Goal: Task Accomplishment & Management: Manage account settings

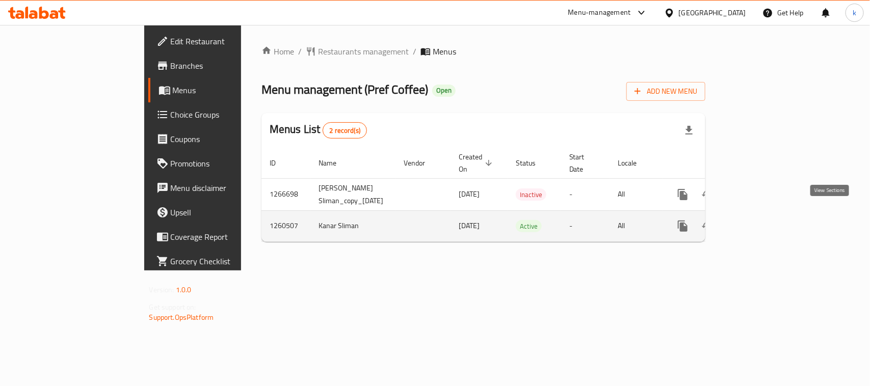
click at [762, 220] on icon "enhanced table" at bounding box center [756, 226] width 12 height 12
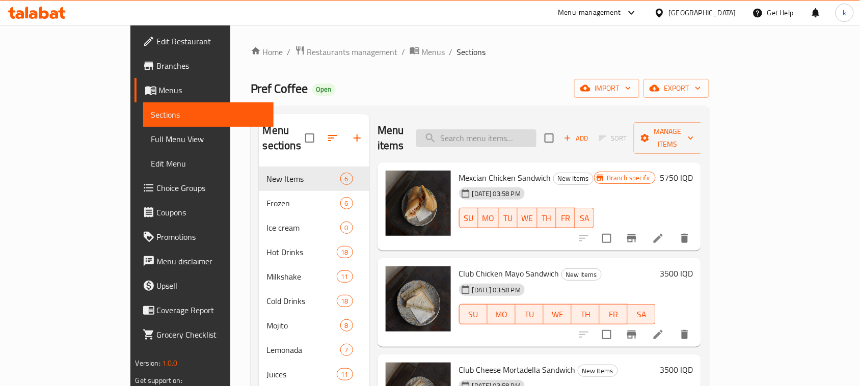
click at [501, 133] on input "search" at bounding box center [476, 138] width 120 height 18
paste input "Dubai Chocolate Cheesecake"
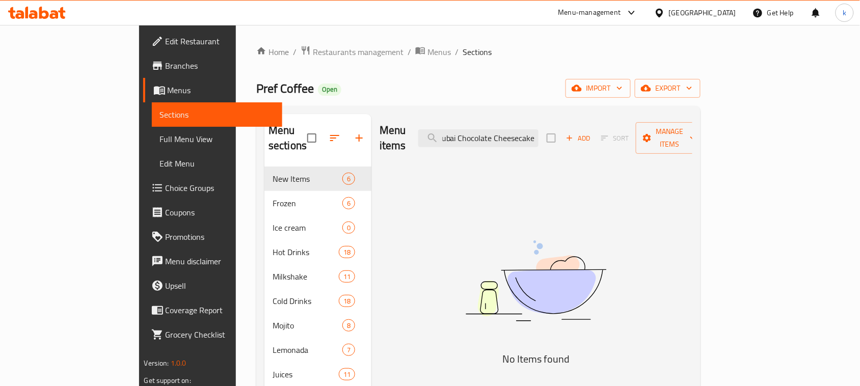
type input "Dubai Chocolate Cheesecake"
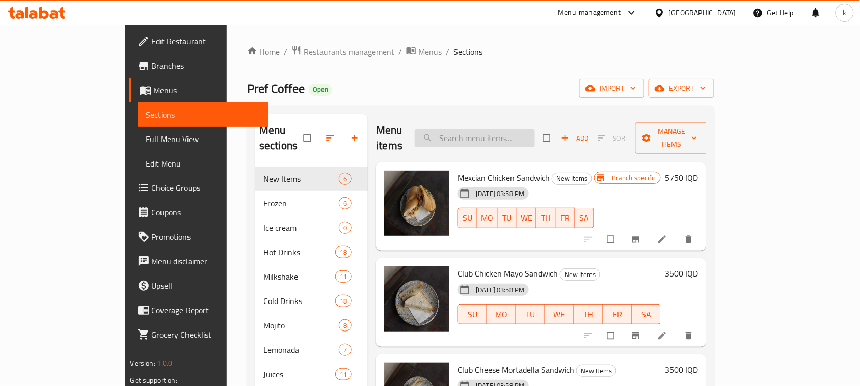
click at [505, 129] on input "search" at bounding box center [475, 138] width 120 height 18
paste input "Dubai Chocolate Cheesecake"
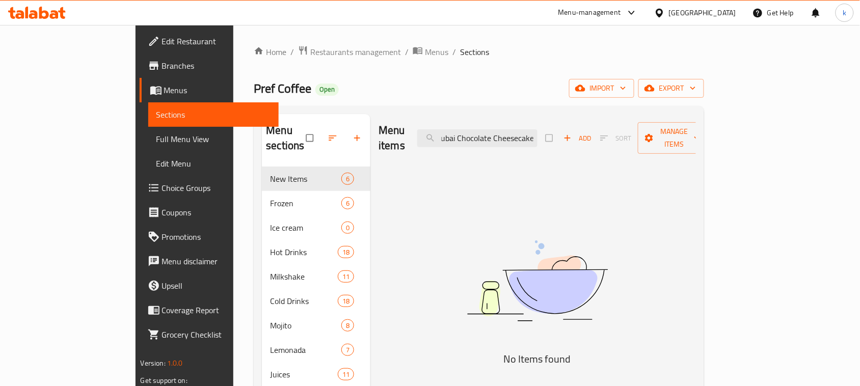
type input "Dubai Chocolate Cheesecake"
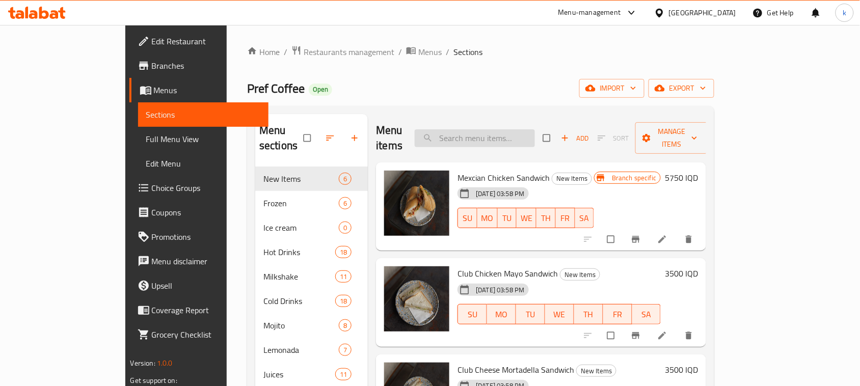
click at [508, 129] on input "search" at bounding box center [475, 138] width 120 height 18
paste input "Dubai Chocolate Cheesecake"
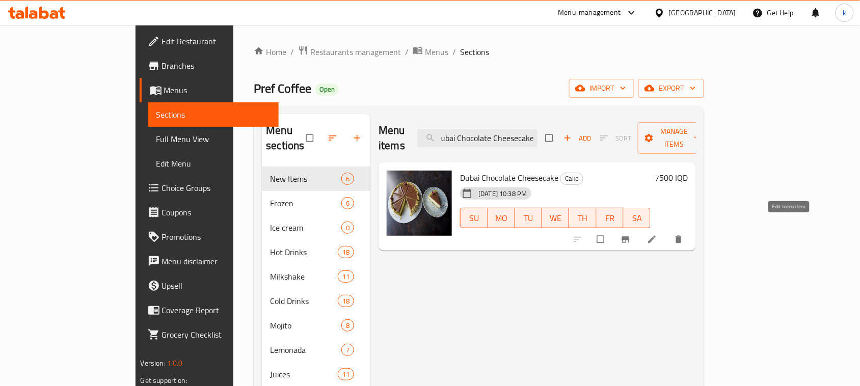
type input "Dubai Chocolate Cheesecake"
click at [657, 234] on icon at bounding box center [652, 239] width 10 height 10
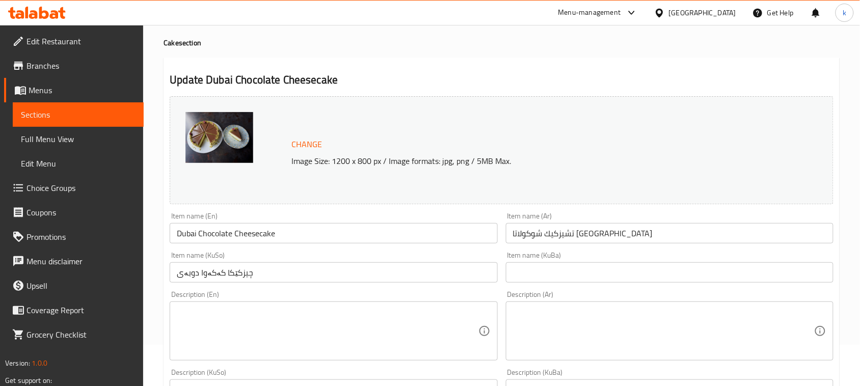
scroll to position [127, 0]
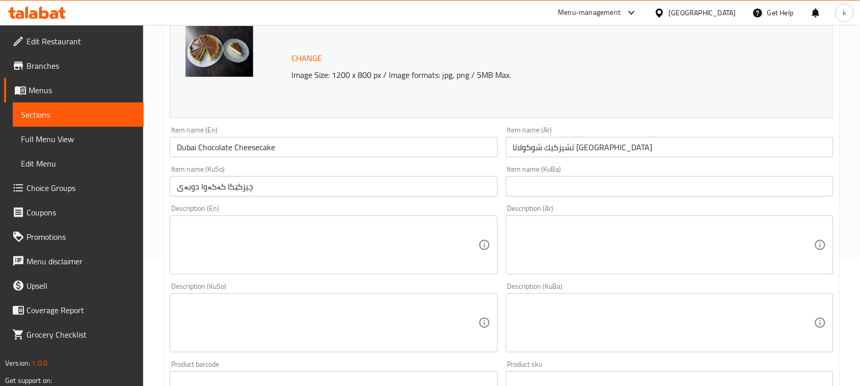
click at [632, 141] on input "تشيزكيك شوكولاتا [GEOGRAPHIC_DATA]" at bounding box center [670, 147] width 328 height 20
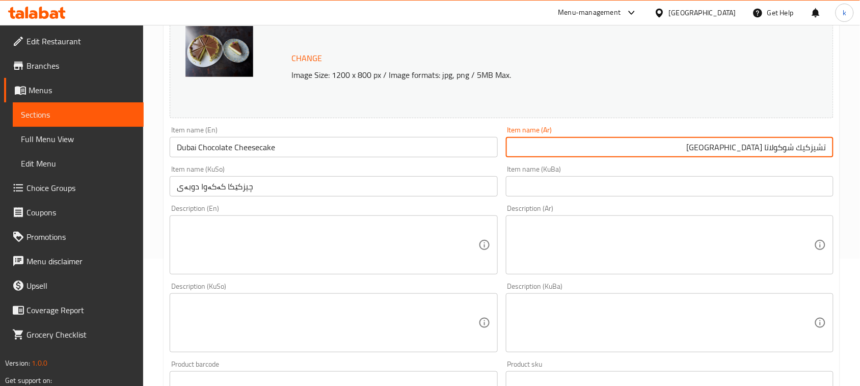
click at [286, 187] on input "چیزکێکا کەکەوا دوبەی" at bounding box center [334, 186] width 328 height 20
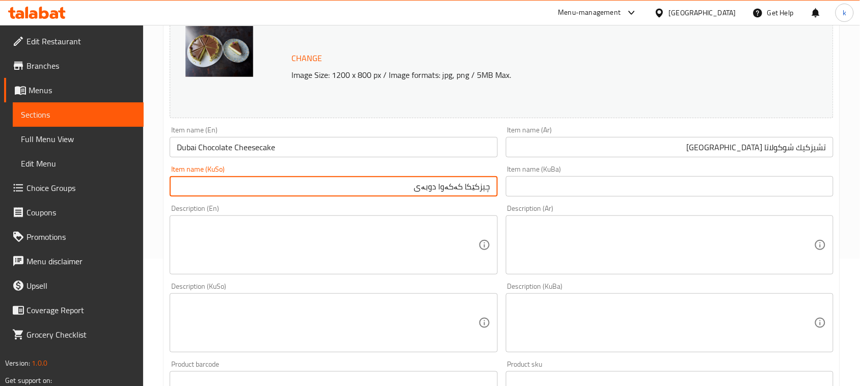
click at [253, 148] on input "Dubai Chocolate Cheesecake" at bounding box center [334, 147] width 328 height 20
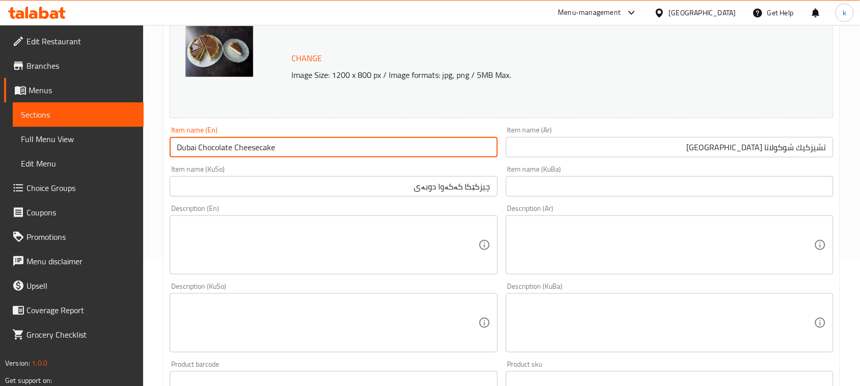
click at [253, 148] on input "Dubai Chocolate Cheesecake" at bounding box center [334, 147] width 328 height 20
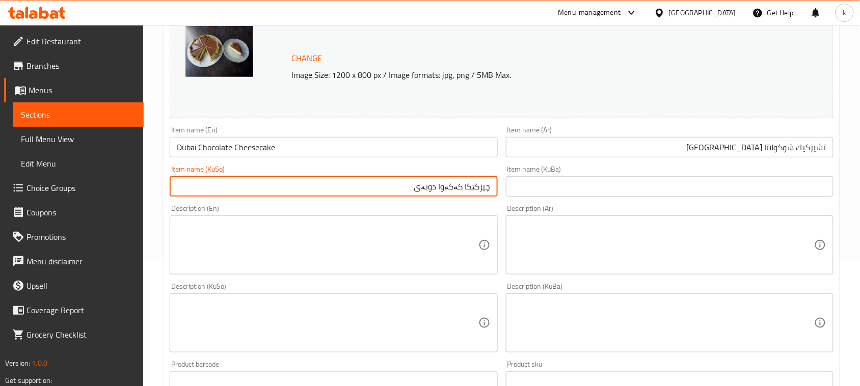
drag, startPoint x: 466, startPoint y: 187, endPoint x: 507, endPoint y: 190, distance: 40.9
click at [507, 190] on div "Change Image Size: 1200 x 800 px / Image formats: jpg, png / 5MB Max. Item name…" at bounding box center [502, 291] width 672 height 571
paste input "کێک"
click at [446, 187] on input "چیز کێکی کەکەوا دوبەی" at bounding box center [334, 186] width 328 height 20
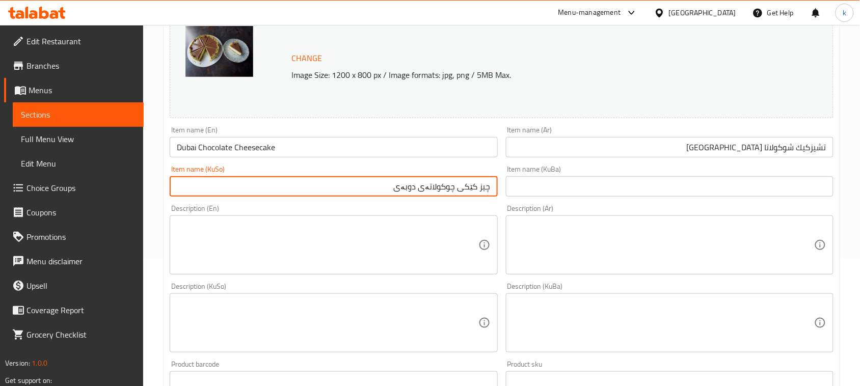
drag, startPoint x: 393, startPoint y: 186, endPoint x: 520, endPoint y: 199, distance: 128.0
click at [520, 199] on div "Change Image Size: 1200 x 800 px / Image formats: jpg, png / 5MB Max. Item name…" at bounding box center [502, 291] width 672 height 571
type input "چیز کێکی چوکولاتەی دوبەی"
click at [543, 187] on input "text" at bounding box center [670, 186] width 328 height 20
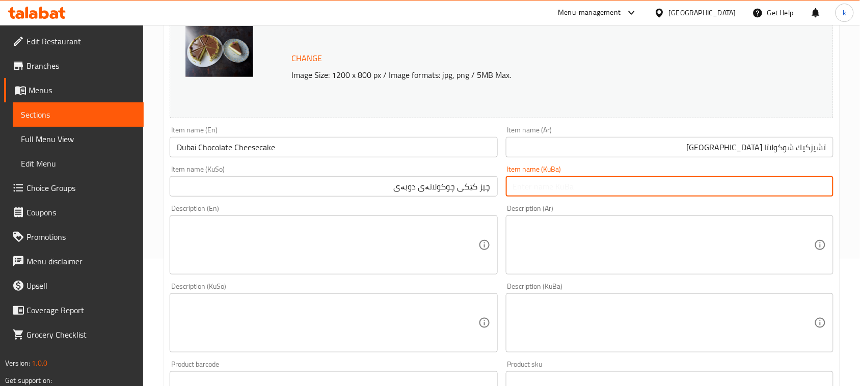
paste input "چیز کێکی چوکولاتەی دوبەی"
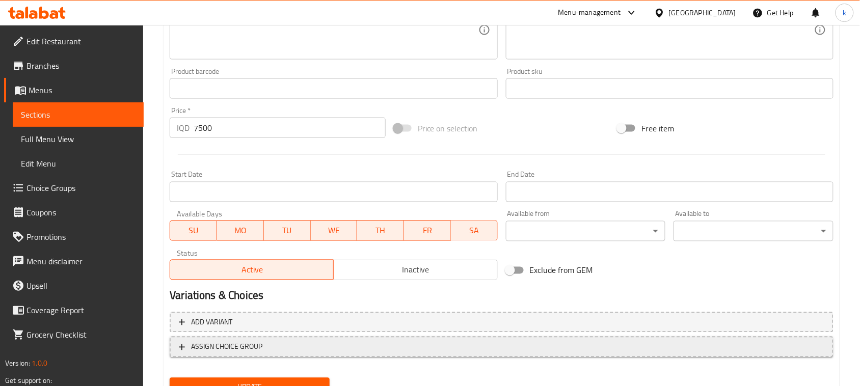
scroll to position [464, 0]
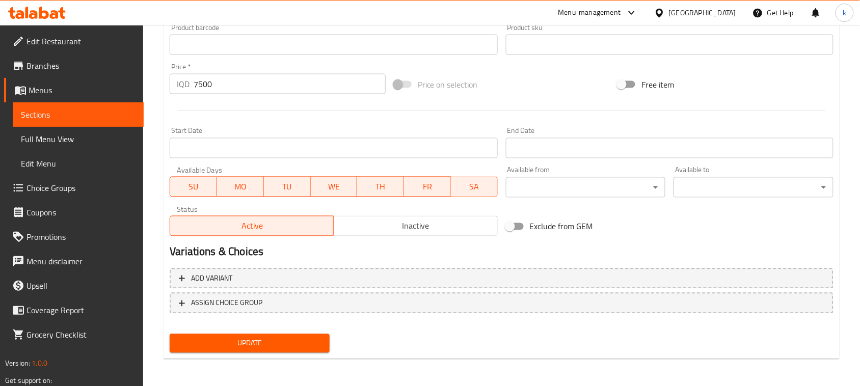
type input "چیز کێکی چوکولاتەی دوبەی"
click at [283, 339] on span "Update" at bounding box center [250, 343] width 144 height 13
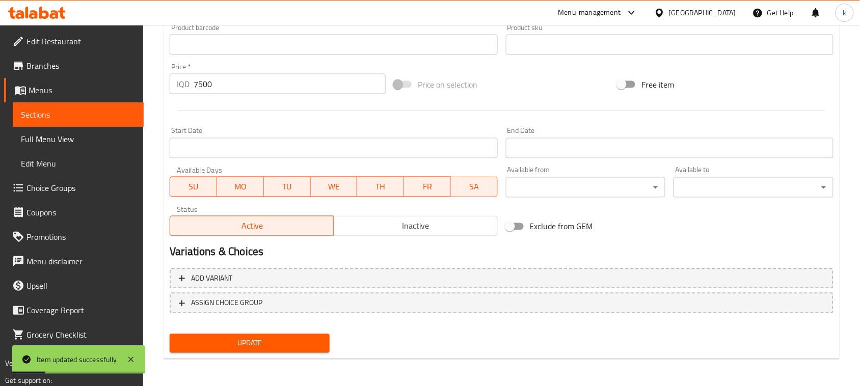
click at [68, 141] on span "Full Menu View" at bounding box center [78, 139] width 115 height 12
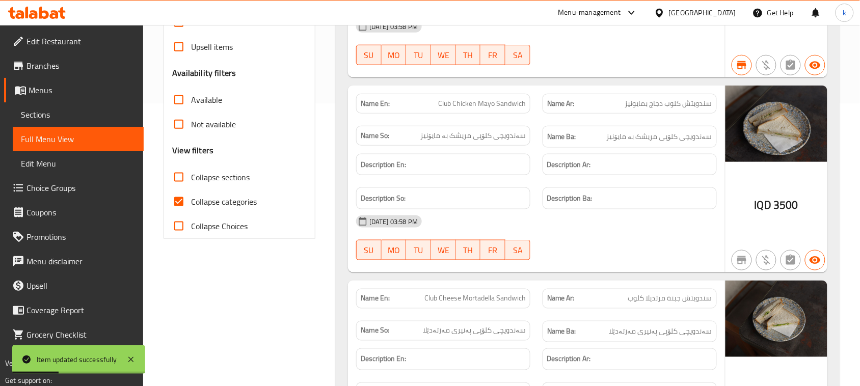
scroll to position [273, 0]
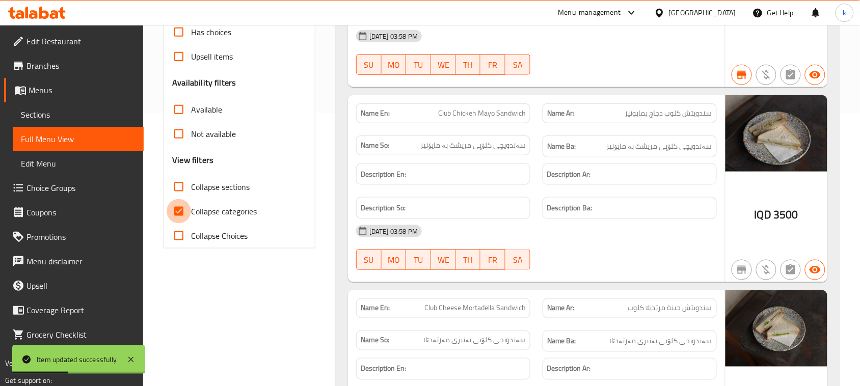
click at [179, 213] on input "Collapse categories" at bounding box center [179, 211] width 24 height 24
checkbox input "false"
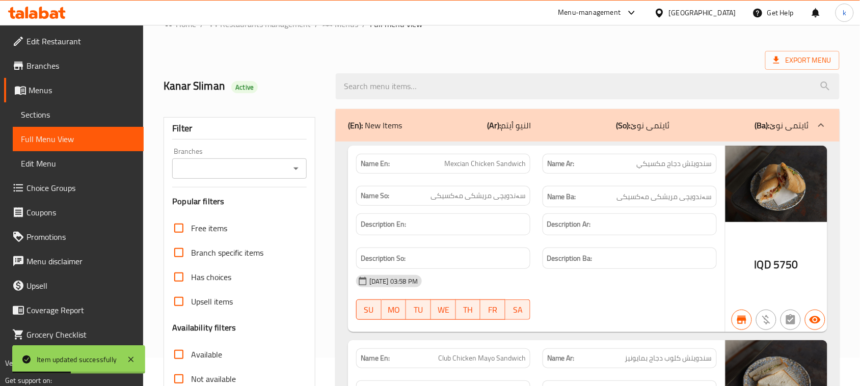
scroll to position [18, 0]
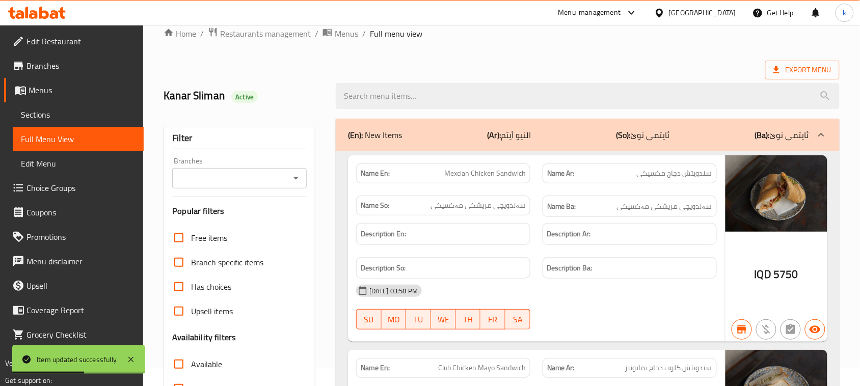
click at [293, 181] on icon "Open" at bounding box center [296, 178] width 12 height 12
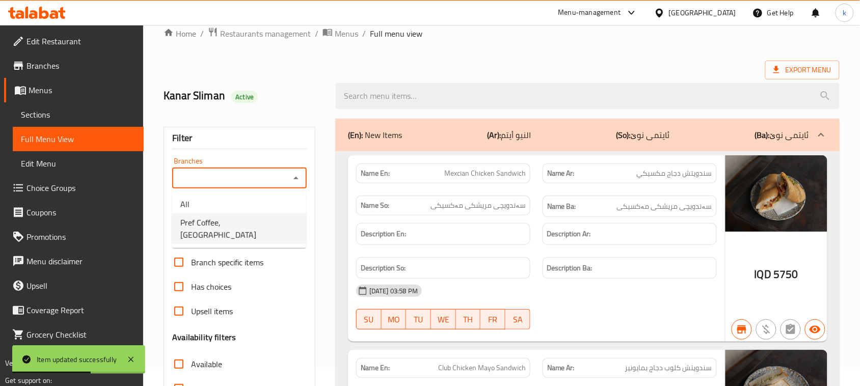
click at [248, 224] on span "Pref Coffee, [GEOGRAPHIC_DATA]" at bounding box center [239, 229] width 118 height 24
type input "Pref Coffee, [GEOGRAPHIC_DATA]"
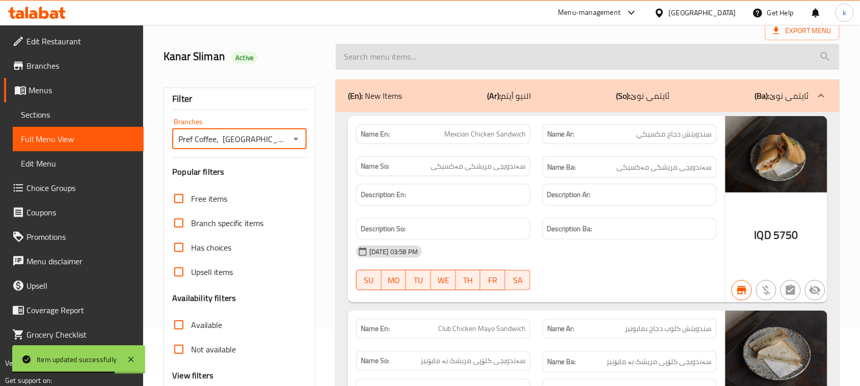
scroll to position [0, 0]
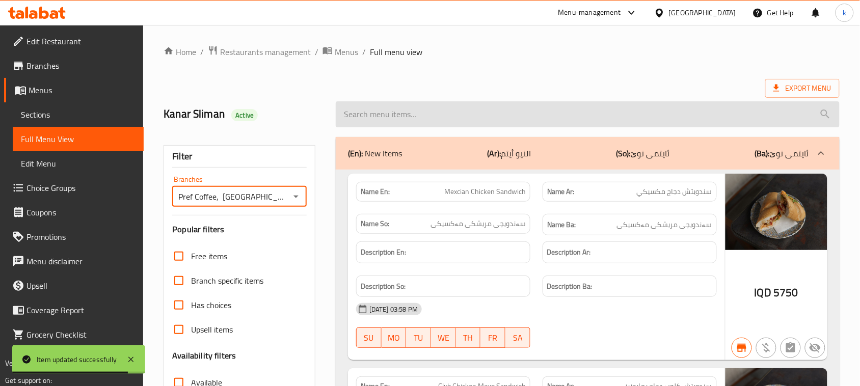
click at [373, 108] on input "search" at bounding box center [588, 114] width 504 height 26
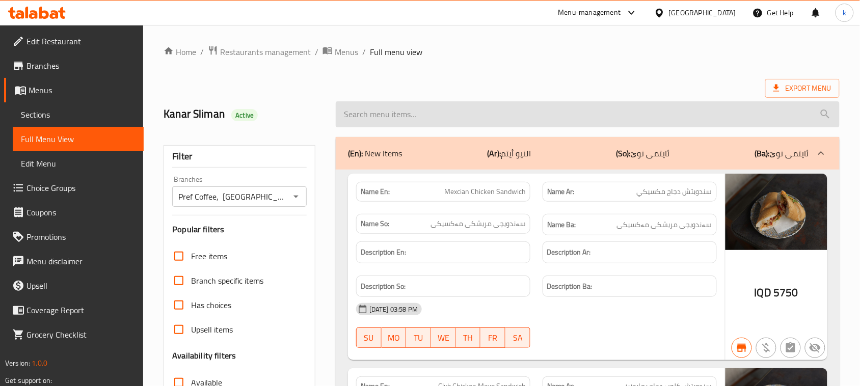
paste input "Dubai Chocolate Cheesecake"
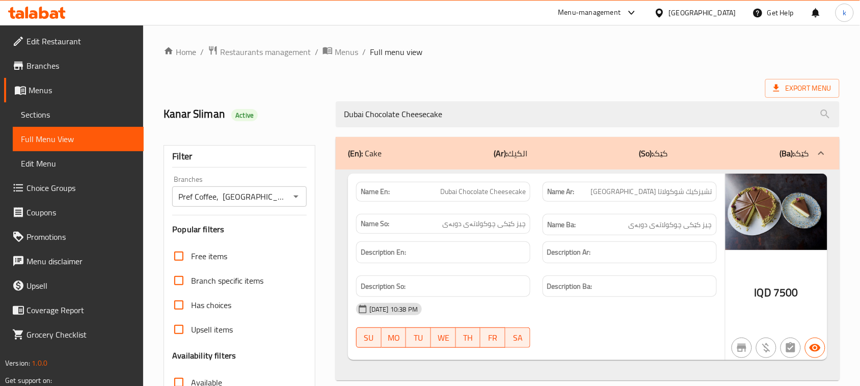
type input "Dubai Chocolate Cheesecake"
click at [41, 84] on span "Menus" at bounding box center [82, 90] width 107 height 12
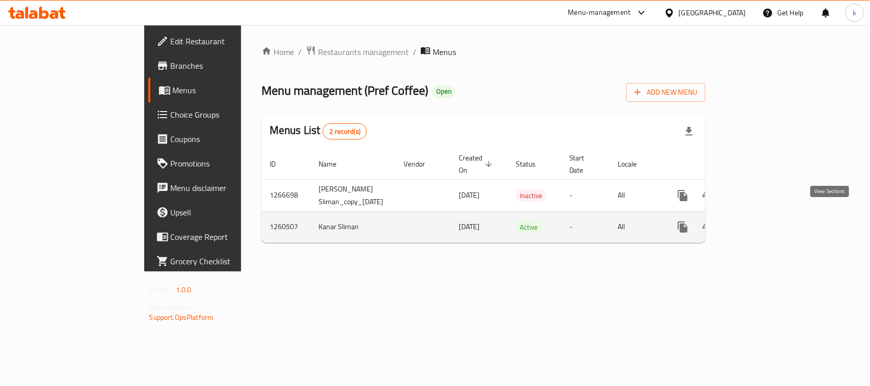
click at [762, 221] on icon "enhanced table" at bounding box center [756, 227] width 12 height 12
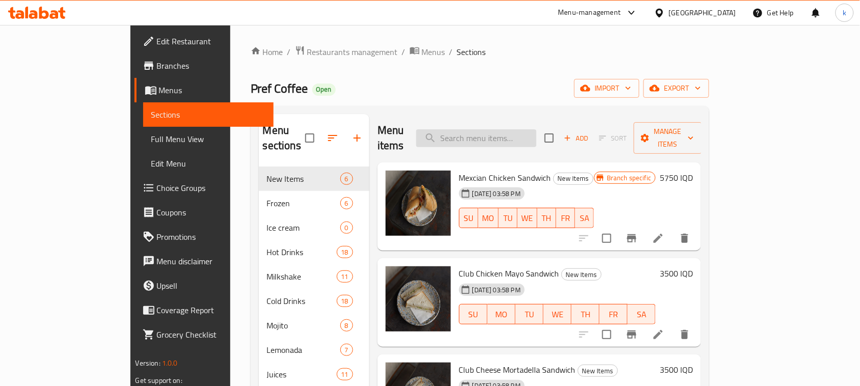
click at [501, 129] on input "search" at bounding box center [476, 138] width 120 height 18
paste input "Dubai Chocolate Cheesecake"
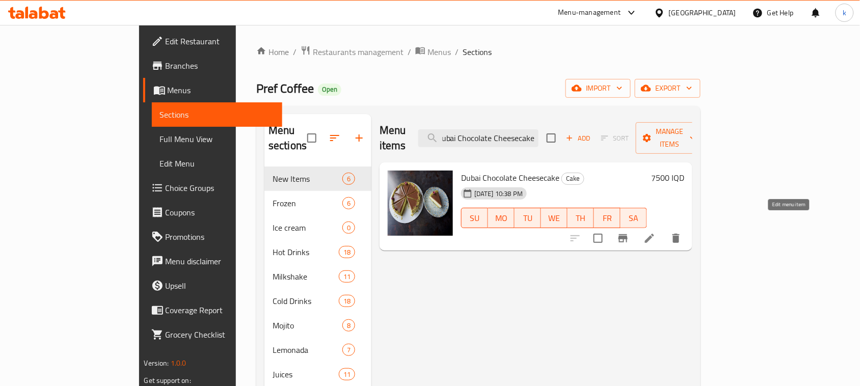
type input "Dubai Chocolate Cheesecake"
click at [656, 232] on icon at bounding box center [650, 238] width 12 height 12
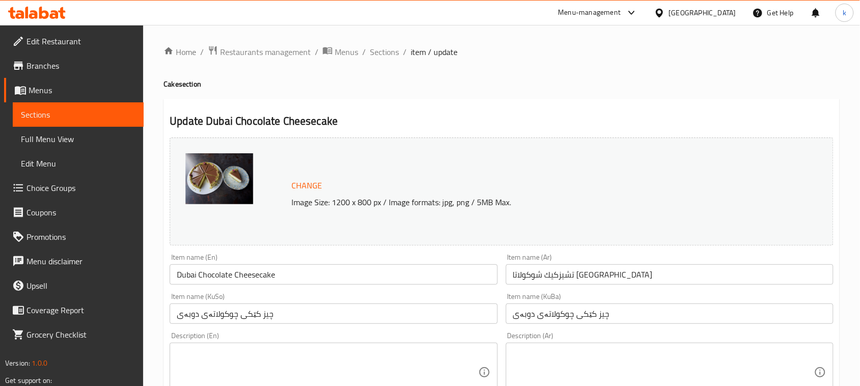
click at [626, 272] on input "تشيزكيك شوكولاتا [GEOGRAPHIC_DATA]" at bounding box center [670, 274] width 328 height 20
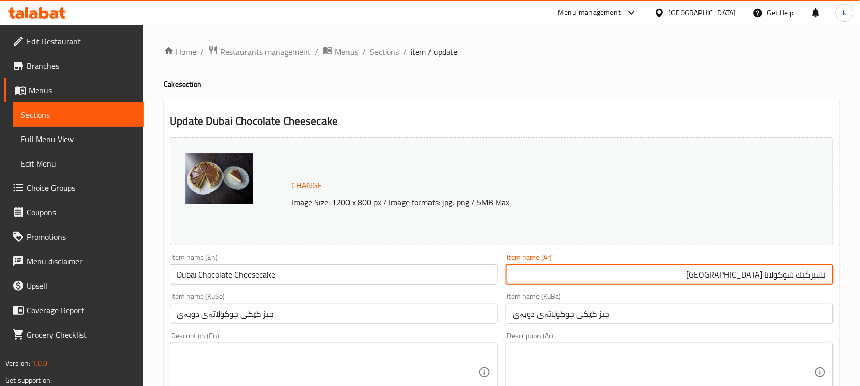
click at [765, 276] on input "تشيزكيك شوكولاتا [GEOGRAPHIC_DATA]" at bounding box center [670, 274] width 328 height 20
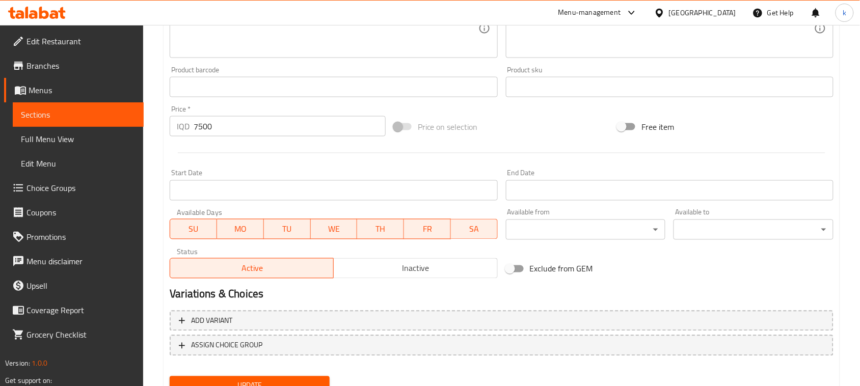
scroll to position [464, 0]
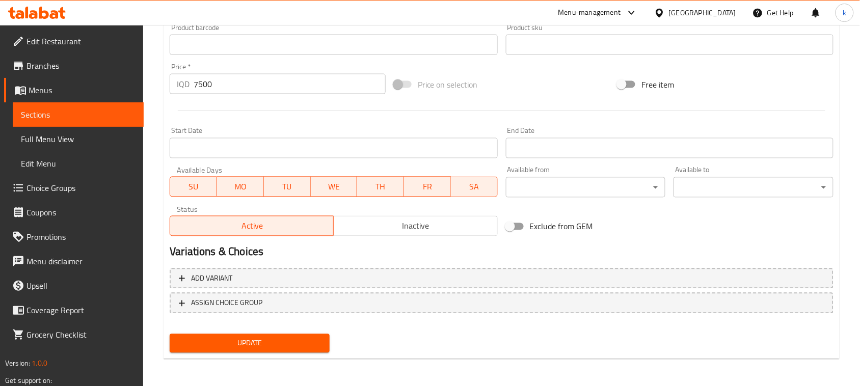
type input "تشيزكيك شوكولاتة [GEOGRAPHIC_DATA]"
click at [251, 340] on span "Update" at bounding box center [250, 343] width 144 height 13
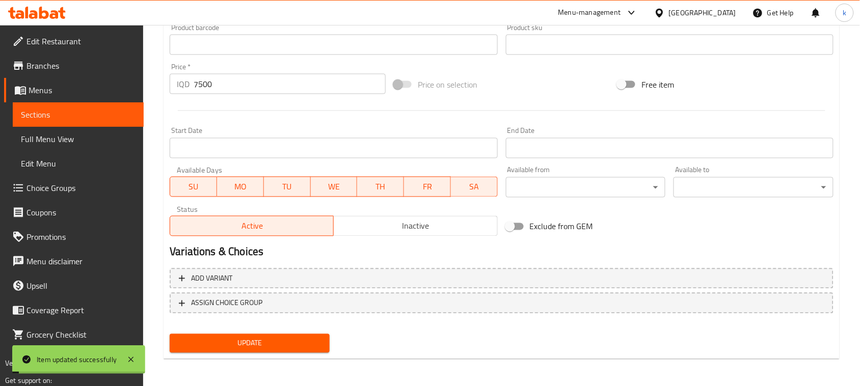
click at [49, 130] on link "Full Menu View" at bounding box center [78, 139] width 131 height 24
click at [68, 138] on span "Full Menu View" at bounding box center [78, 139] width 115 height 12
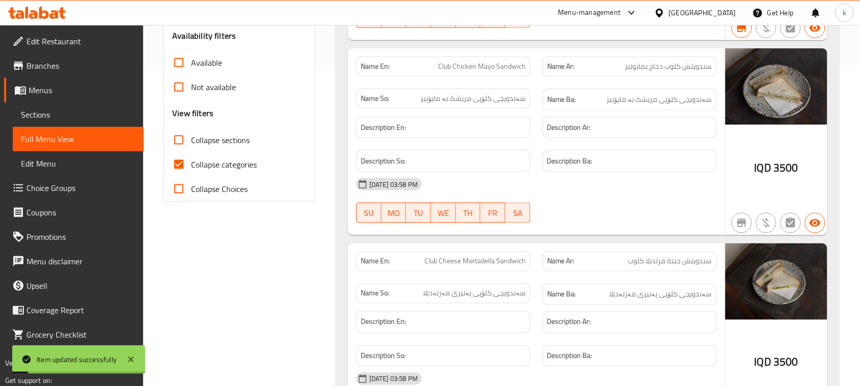
scroll to position [273, 0]
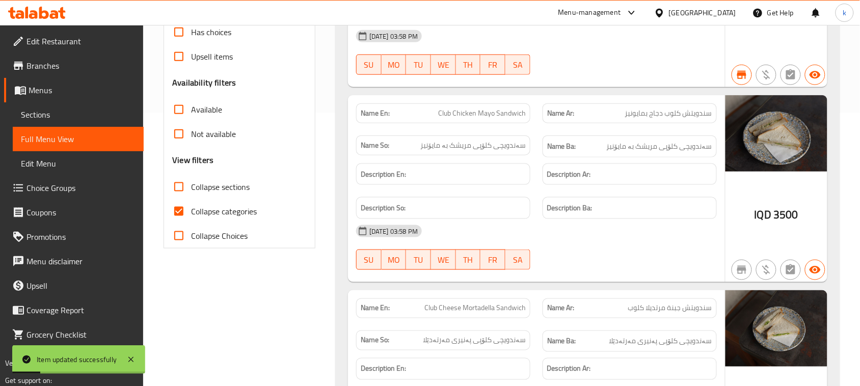
click at [183, 209] on input "Collapse categories" at bounding box center [179, 211] width 24 height 24
checkbox input "false"
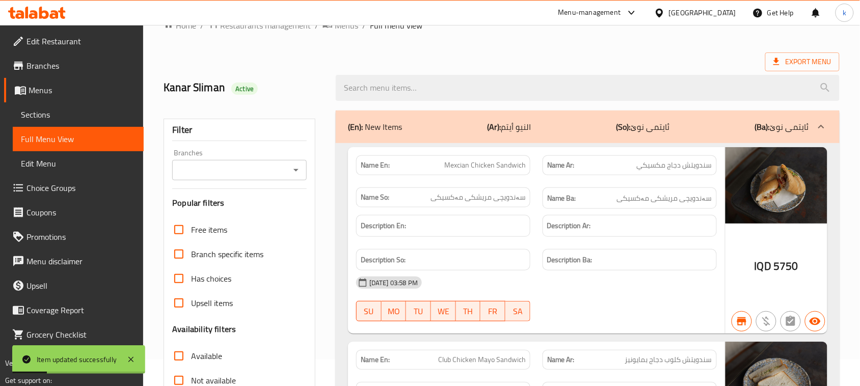
scroll to position [18, 0]
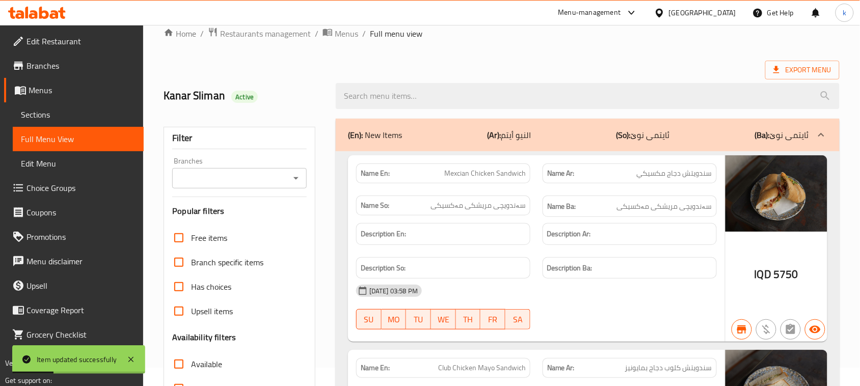
click at [290, 175] on icon "Open" at bounding box center [296, 178] width 12 height 12
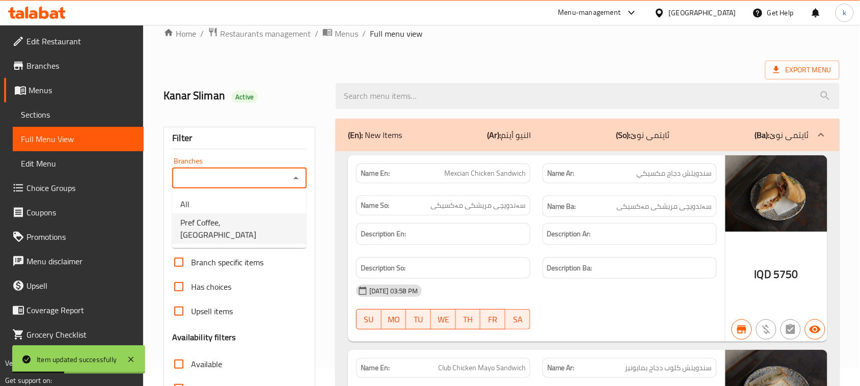
click at [232, 218] on span "Pref Coffee, [GEOGRAPHIC_DATA]" at bounding box center [239, 229] width 118 height 24
type input "Pref Coffee, [GEOGRAPHIC_DATA]"
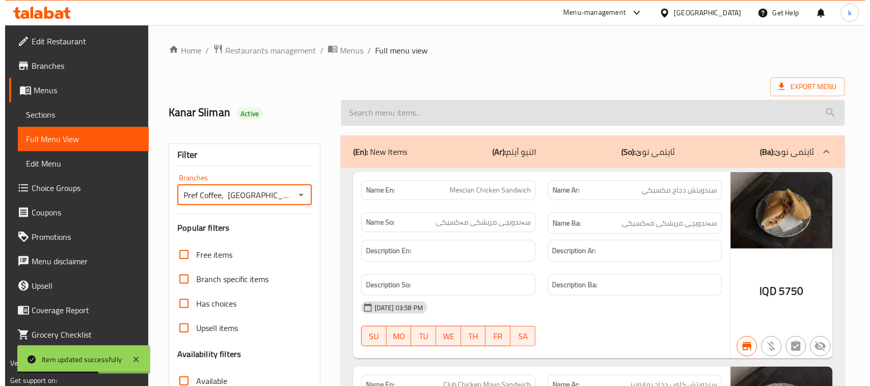
scroll to position [0, 0]
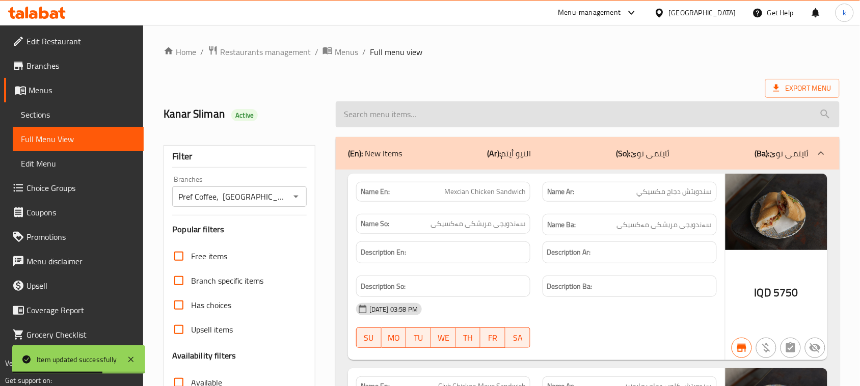
click at [405, 115] on input "search" at bounding box center [588, 114] width 504 height 26
paste input "Dubai Chocolate Cheesecake"
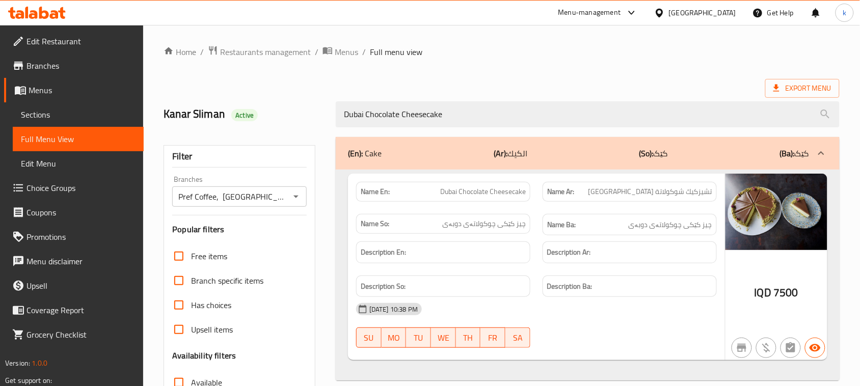
type input "Dubai Chocolate Cheesecake"
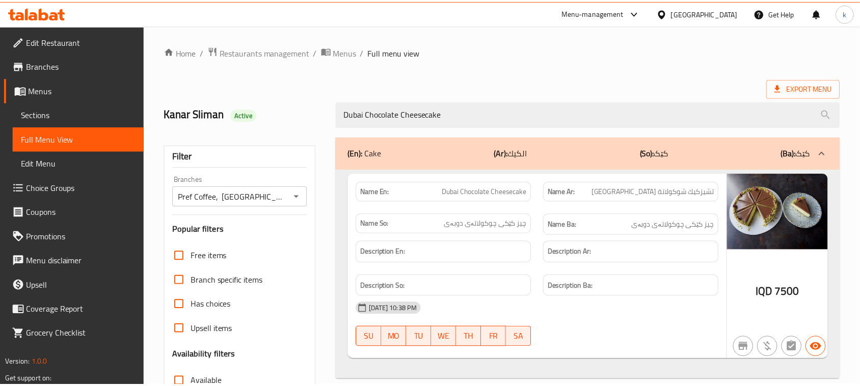
scroll to position [156, 0]
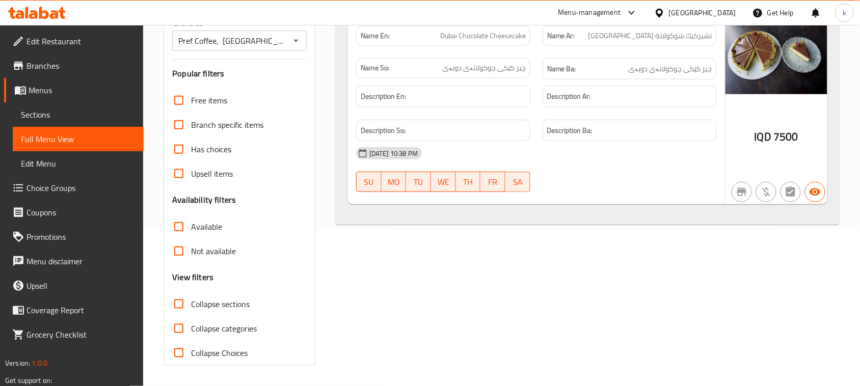
click at [36, 17] on icon at bounding box center [33, 14] width 9 height 9
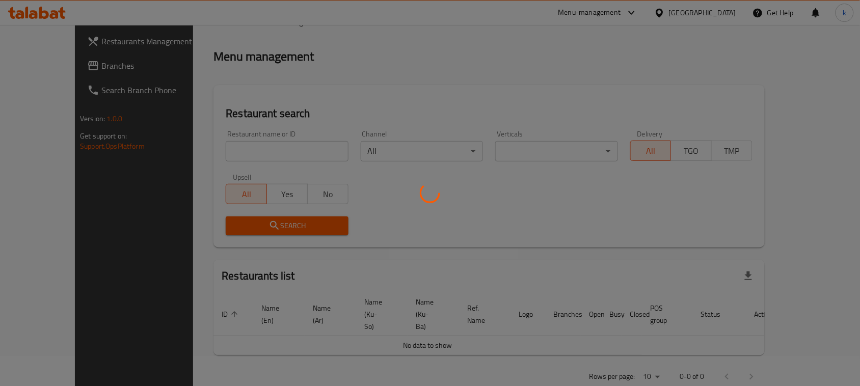
scroll to position [141, 0]
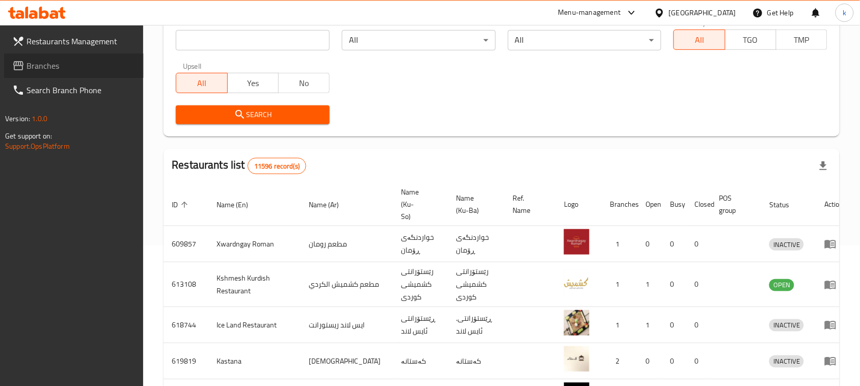
click at [35, 62] on span "Branches" at bounding box center [81, 66] width 109 height 12
